Goal: Information Seeking & Learning: Learn about a topic

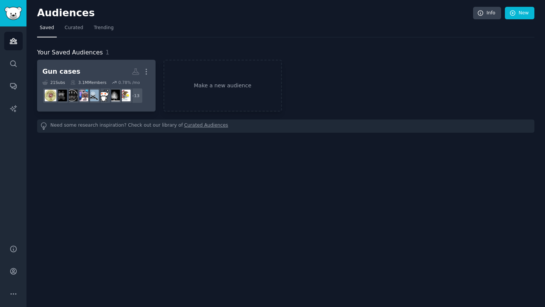
click at [98, 65] on h2 "Gun cases More" at bounding box center [96, 71] width 108 height 13
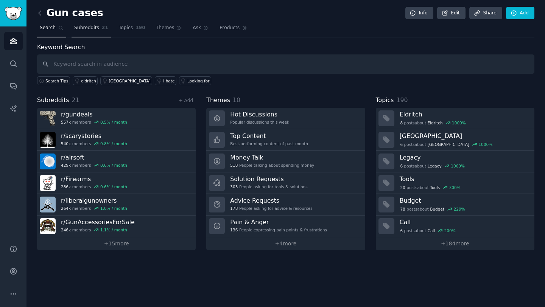
click at [90, 26] on span "Subreddits" at bounding box center [86, 28] width 25 height 7
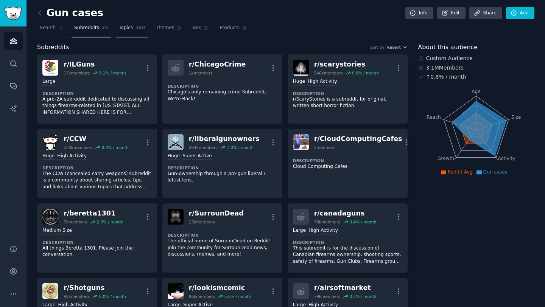
click at [128, 31] on link "Topics 190" at bounding box center [132, 30] width 32 height 16
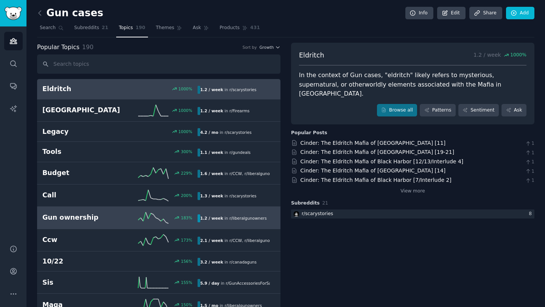
click at [98, 216] on h2 "Gun ownership" at bounding box center [81, 217] width 78 height 9
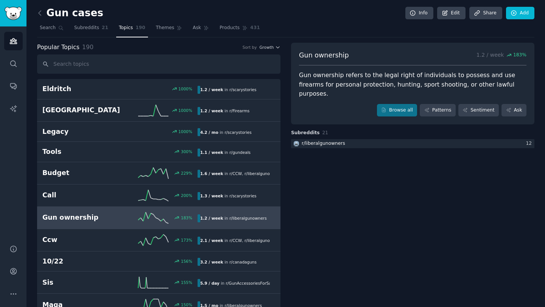
click at [406, 65] on div "Gun ownership 1.2 / week 183 % Gun ownership refers to the legal right of indiv…" at bounding box center [412, 84] width 243 height 82
drag, startPoint x: 405, startPoint y: 60, endPoint x: 436, endPoint y: 61, distance: 30.7
click at [405, 60] on div "Gun ownership 1.2 / week 183 %" at bounding box center [412, 58] width 227 height 15
click at [464, 59] on div "Gun ownership 1.2 / week 183 %" at bounding box center [412, 58] width 227 height 15
click at [435, 104] on link "Patterns" at bounding box center [438, 110] width 36 height 13
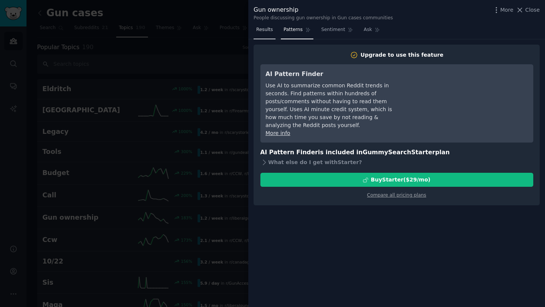
click at [265, 33] on link "Results" at bounding box center [265, 32] width 22 height 16
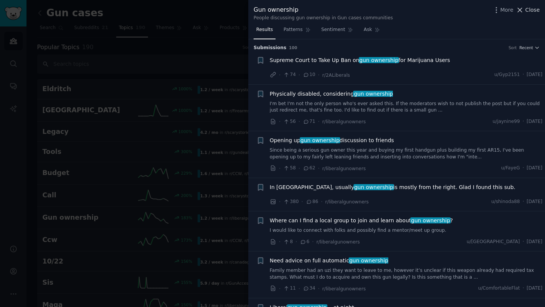
click at [524, 11] on icon at bounding box center [520, 10] width 8 height 8
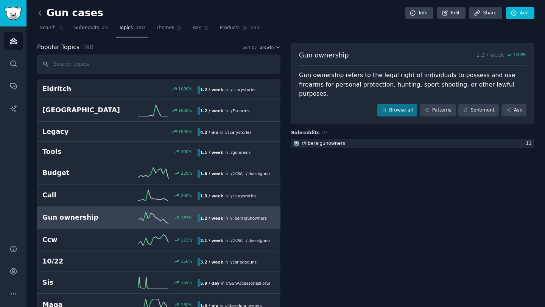
click at [41, 13] on icon at bounding box center [40, 13] width 8 height 8
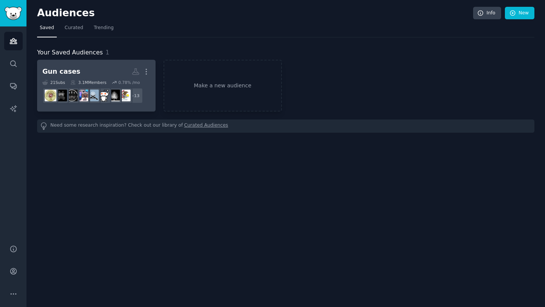
click at [88, 64] on link "Gun cases Custom Audience More 21 Sub s 3.1M Members 0.78 % /mo + 13" at bounding box center [96, 86] width 118 height 52
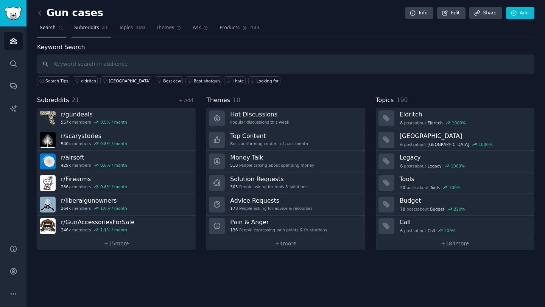
click at [88, 29] on span "Subreddits" at bounding box center [86, 28] width 25 height 7
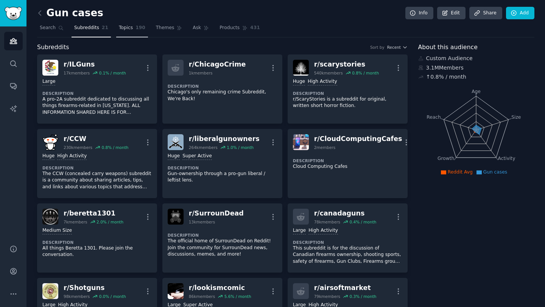
click at [131, 30] on link "Topics 190" at bounding box center [132, 30] width 32 height 16
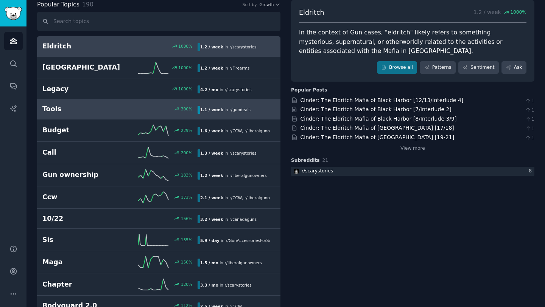
scroll to position [43, 0]
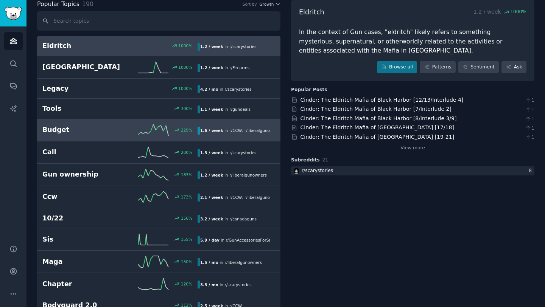
click at [120, 127] on div "229 %" at bounding box center [159, 130] width 78 height 11
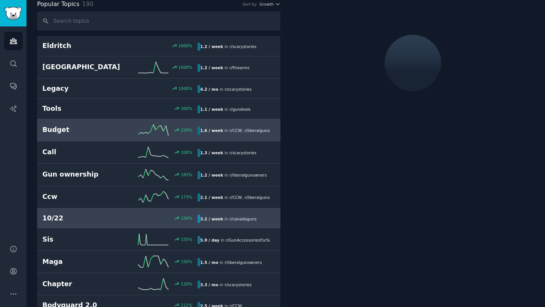
click at [104, 215] on h2 "10/22" at bounding box center [81, 218] width 78 height 9
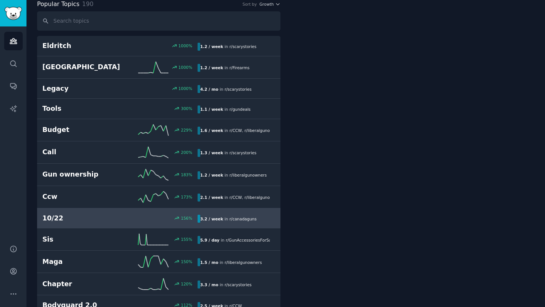
click at [69, 218] on h2 "10/22" at bounding box center [81, 218] width 78 height 9
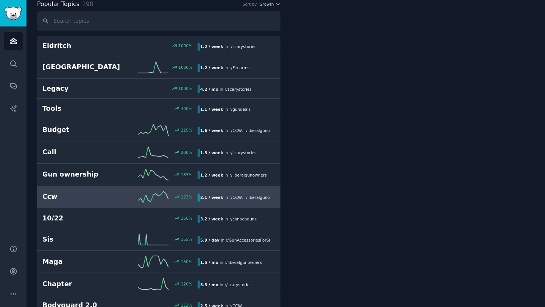
scroll to position [21, 0]
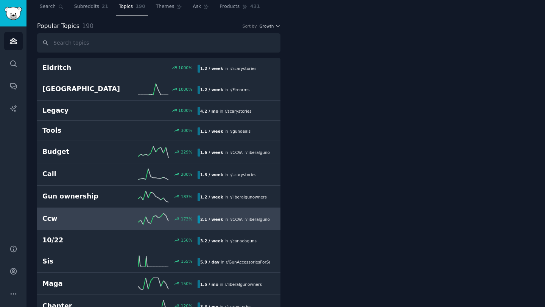
click at [106, 216] on h2 "Ccw" at bounding box center [81, 218] width 78 height 9
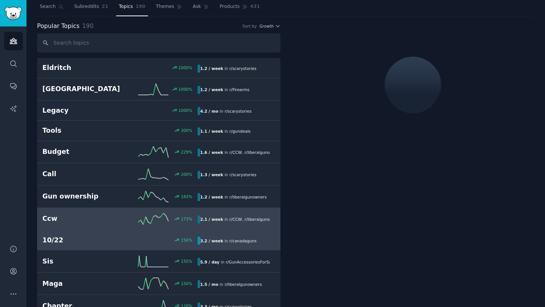
click at [93, 237] on h2 "10/22" at bounding box center [81, 240] width 78 height 9
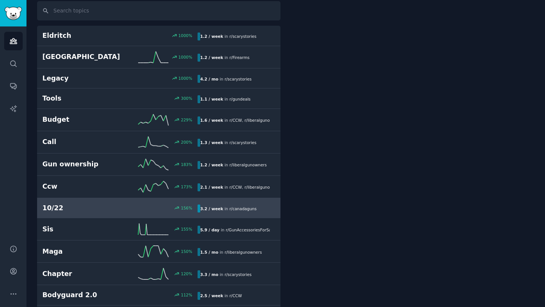
scroll to position [54, 0]
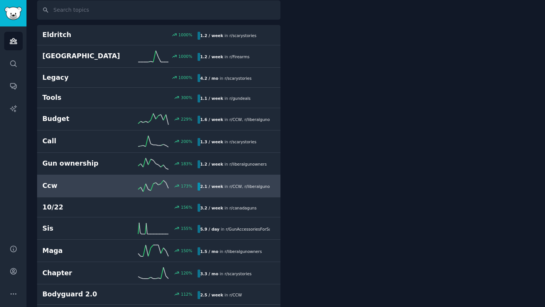
click at [260, 190] on div "2.1 / week in r/ CCW , r/ liberalgunowners" at bounding box center [234, 187] width 72 height 8
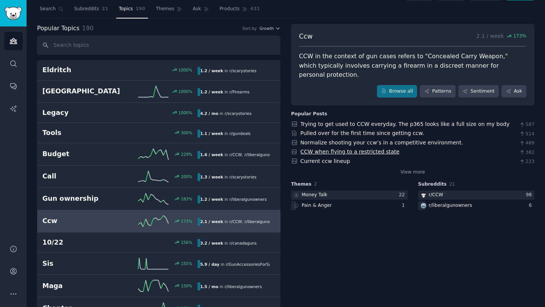
scroll to position [18, 0]
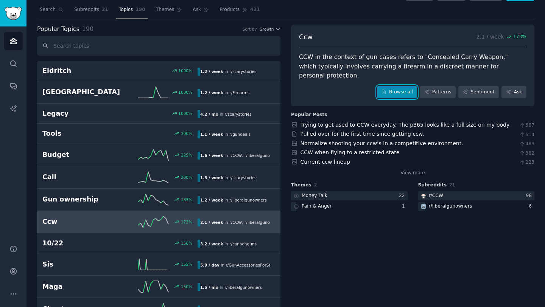
click at [398, 86] on link "Browse all" at bounding box center [397, 92] width 40 height 13
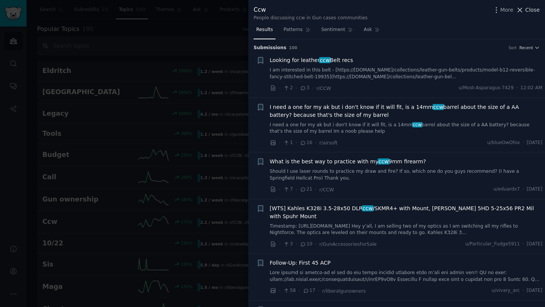
click at [519, 11] on icon at bounding box center [520, 10] width 8 height 8
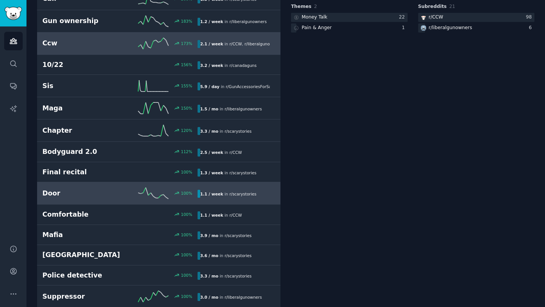
scroll to position [202, 0]
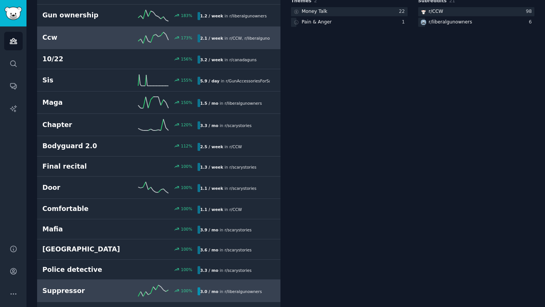
click at [156, 290] on icon at bounding box center [153, 290] width 30 height 11
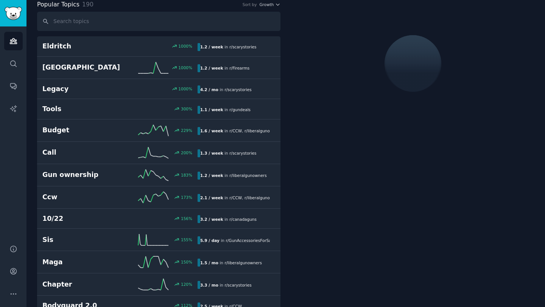
scroll to position [42, 0]
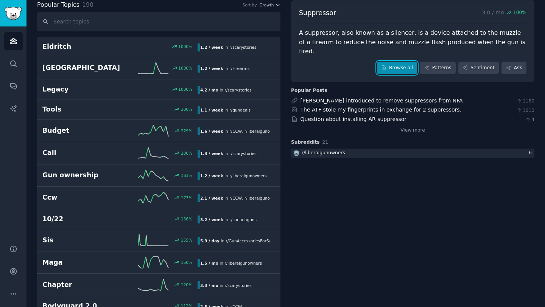
click at [405, 62] on link "Browse all" at bounding box center [397, 68] width 40 height 13
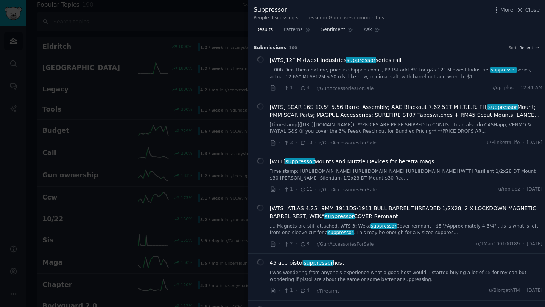
click at [335, 33] on link "Sentiment" at bounding box center [337, 32] width 37 height 16
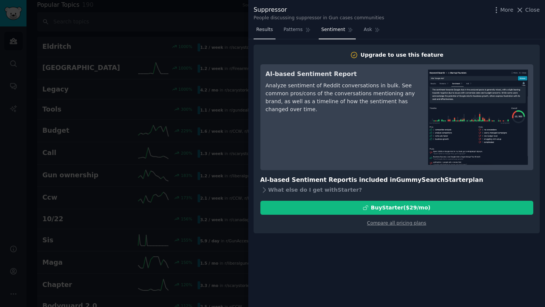
click at [266, 30] on span "Results" at bounding box center [264, 29] width 17 height 7
click at [294, 33] on link "Patterns" at bounding box center [297, 32] width 32 height 16
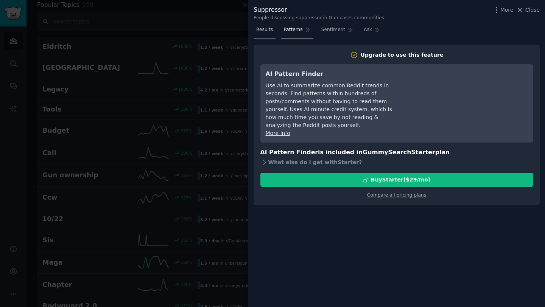
click at [271, 31] on span "Results" at bounding box center [264, 29] width 17 height 7
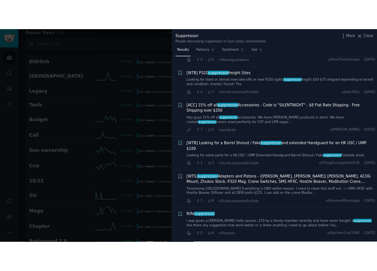
scroll to position [531, 0]
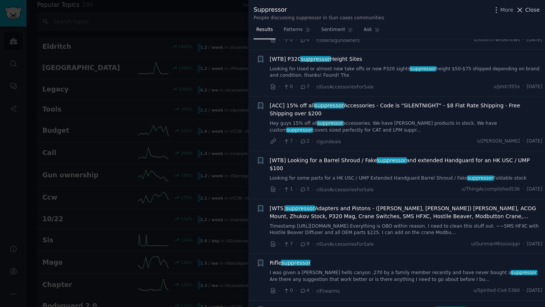
click at [521, 10] on icon at bounding box center [520, 10] width 4 height 4
